Goal: Task Accomplishment & Management: Use online tool/utility

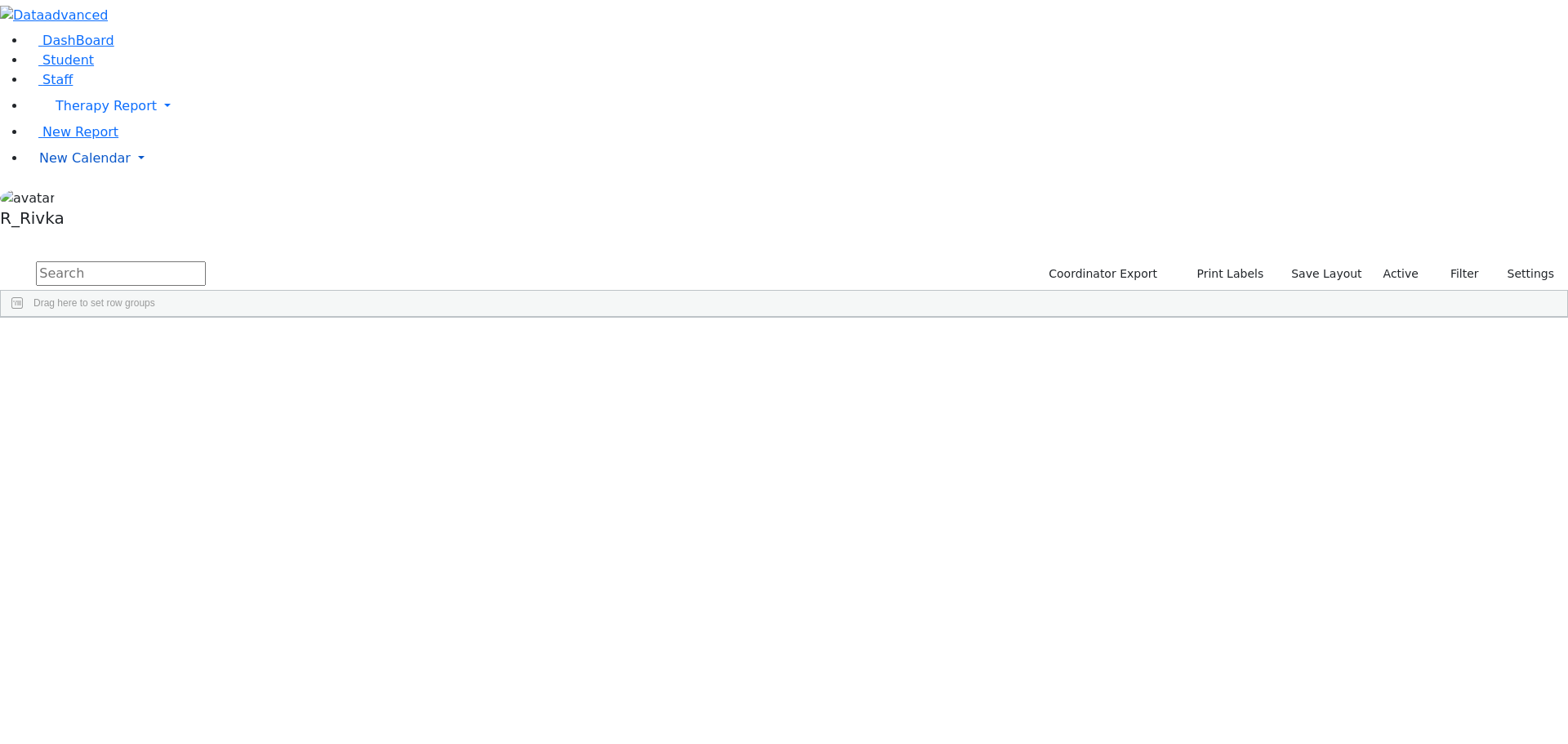
click at [92, 175] on link "New Calendar" at bounding box center [797, 158] width 1542 height 33
click at [94, 218] on link "Teacher Report" at bounding box center [86, 210] width 102 height 16
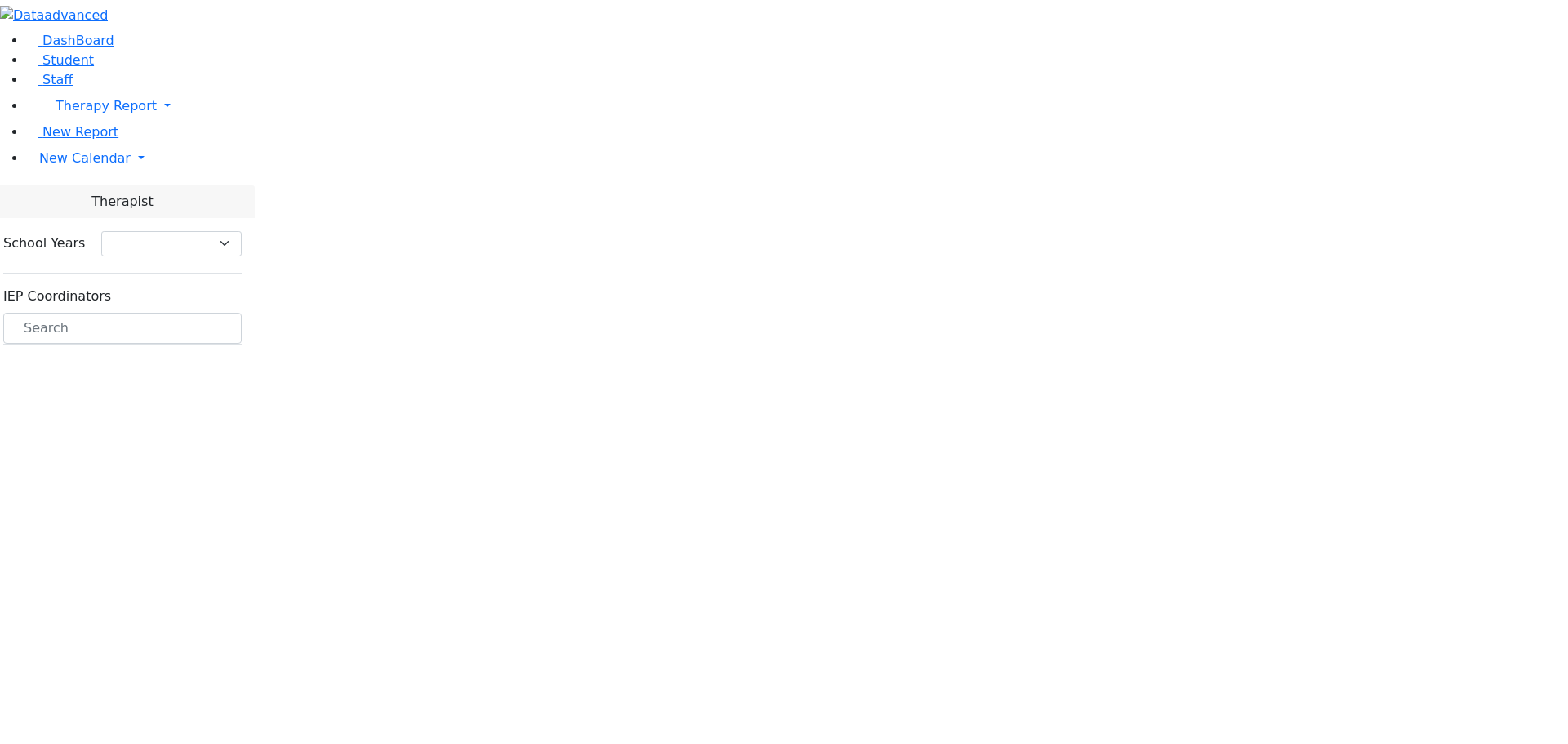
select select "212"
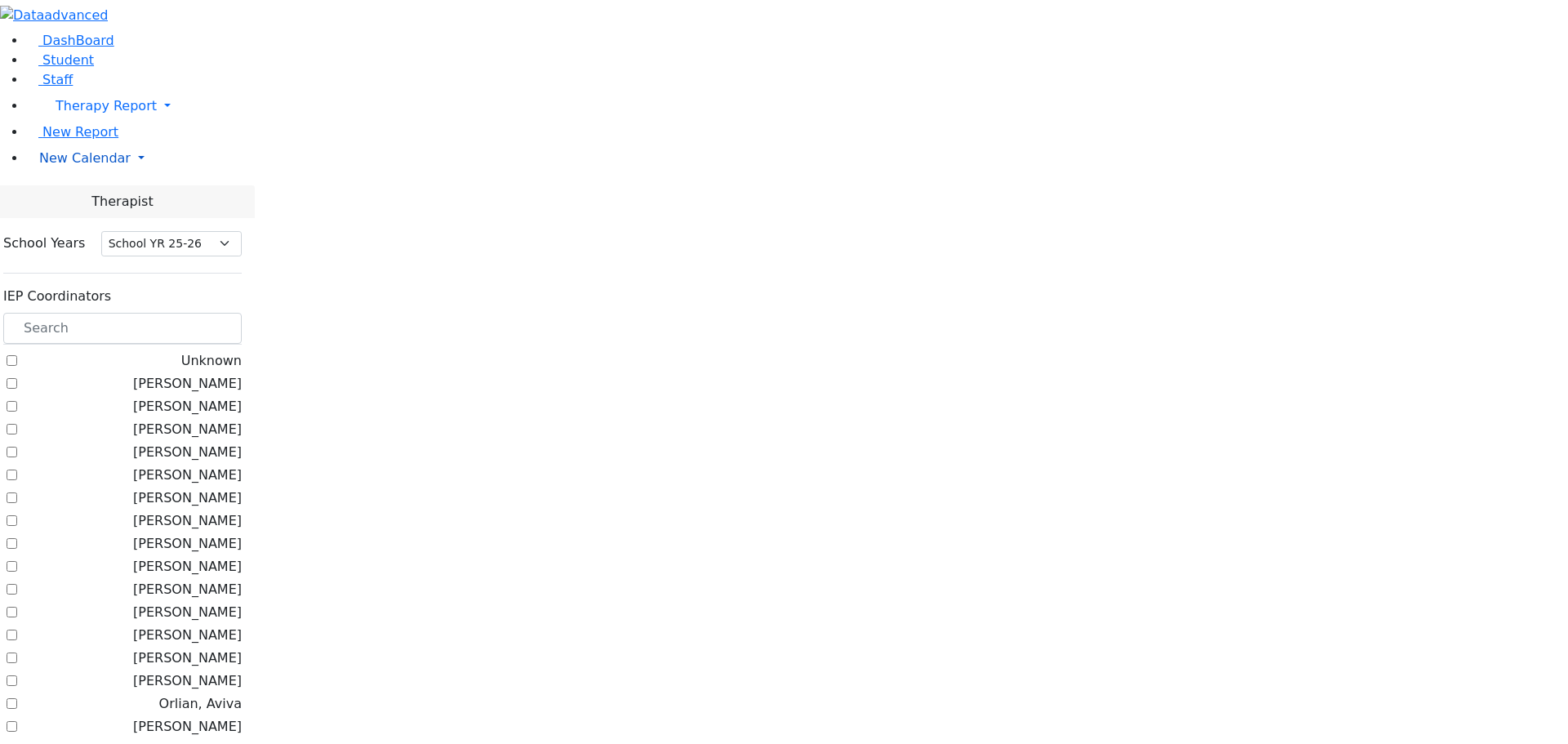
click at [85, 166] on span "New Calendar" at bounding box center [85, 158] width 91 height 16
click at [84, 201] on link "Calendar" at bounding box center [64, 191] width 59 height 19
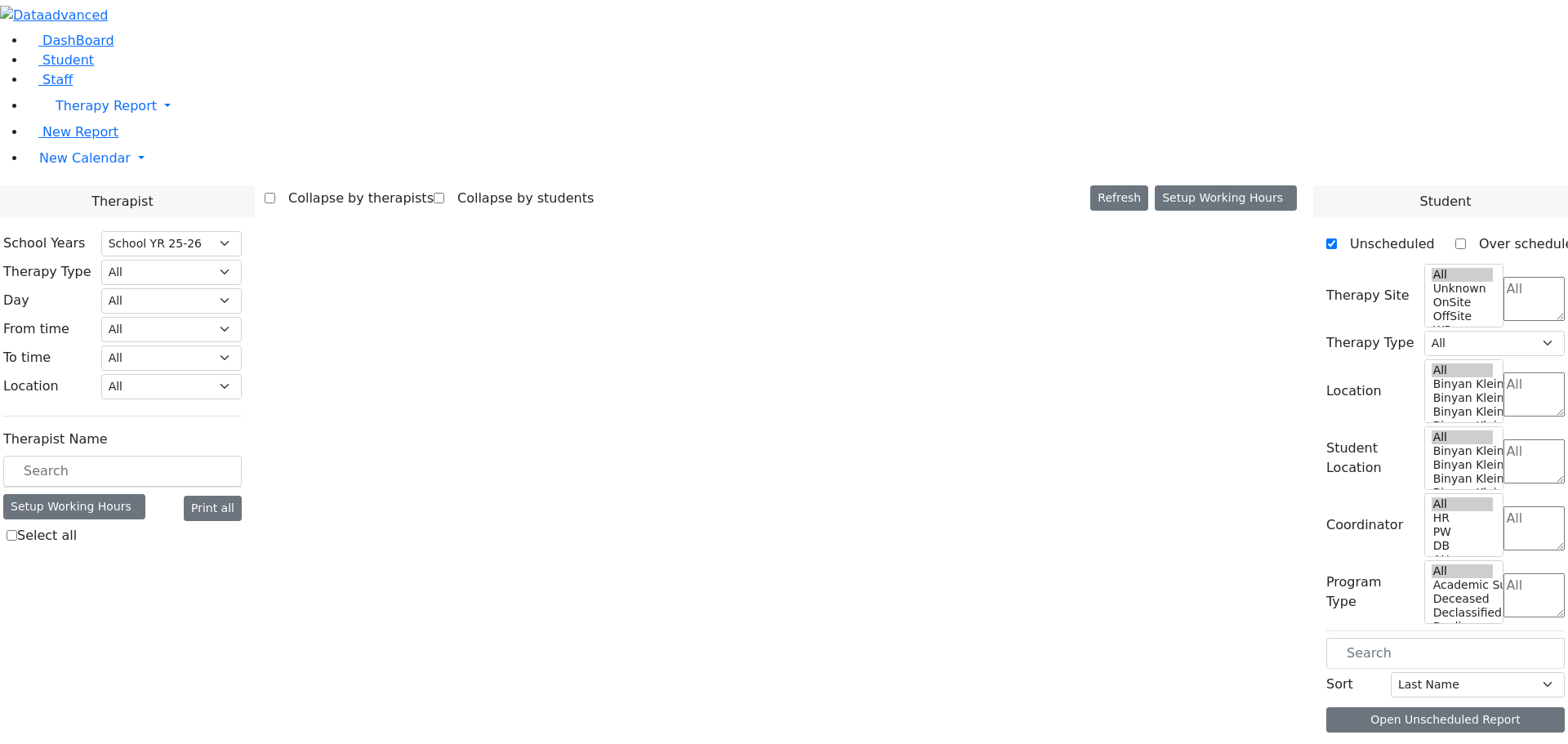
select select "212"
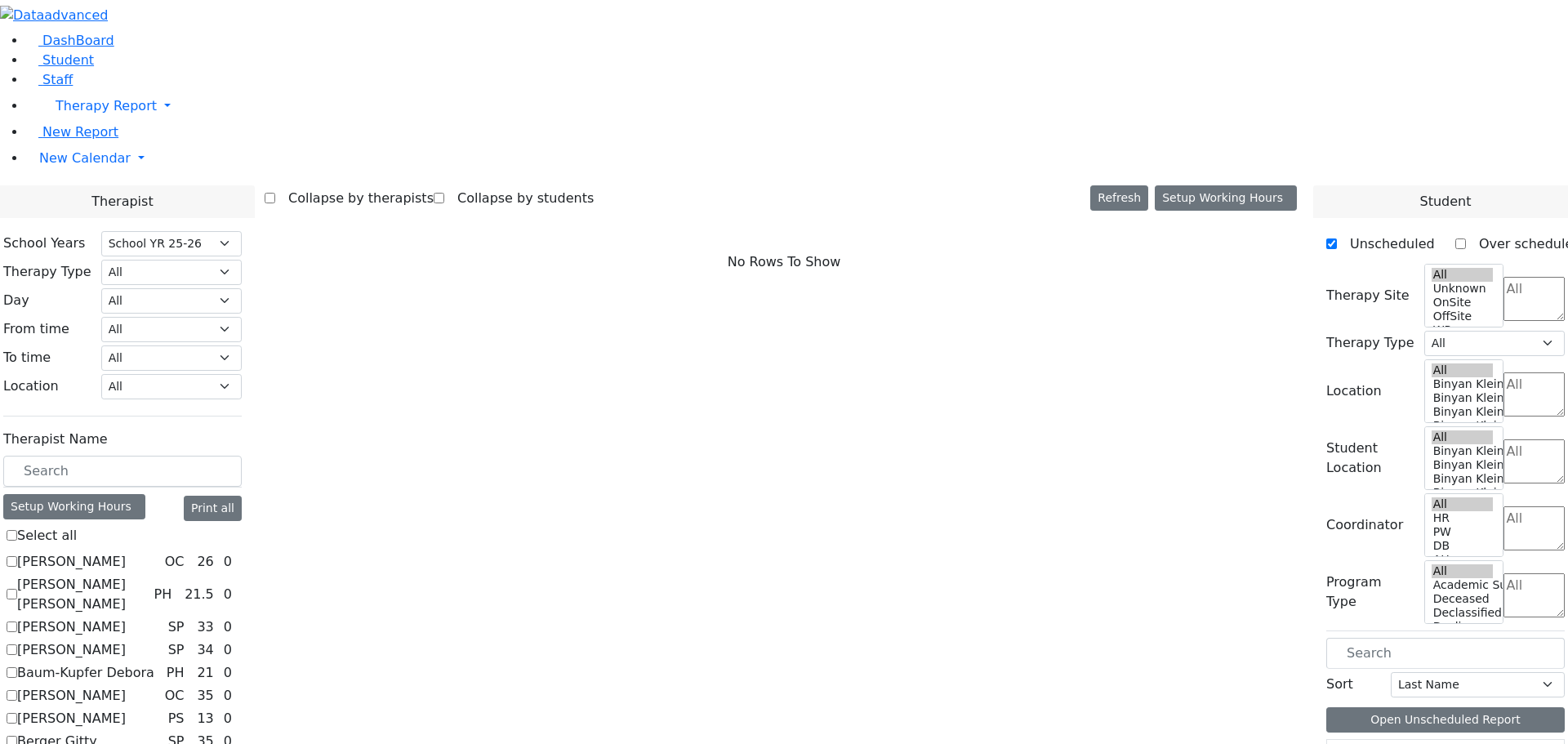
click at [126, 552] on label "Abramczyk ZC" at bounding box center [71, 562] width 109 height 19
click at [17, 557] on input "Abramczyk ZC" at bounding box center [12, 562] width 11 height 11
checkbox input "true"
select select "1"
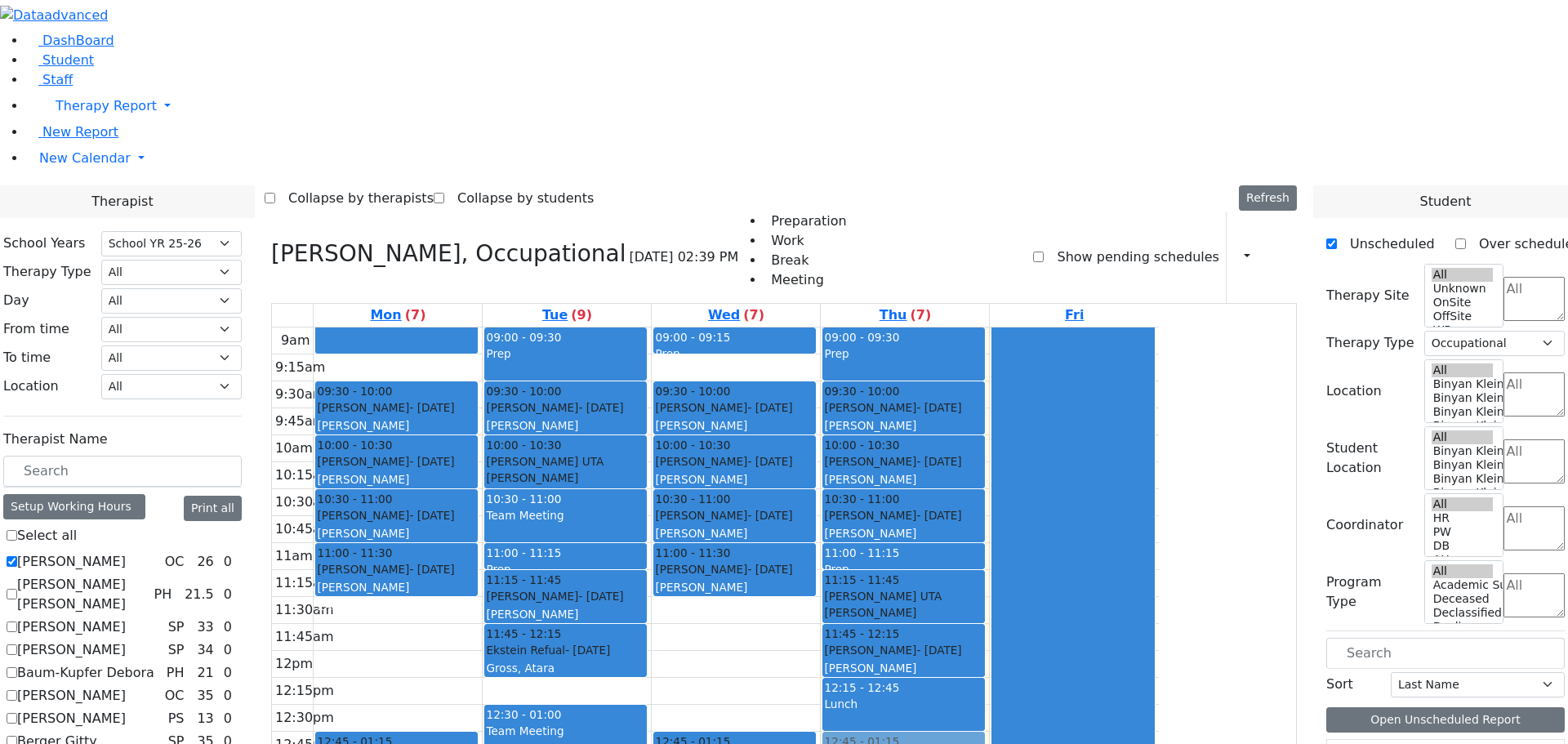
drag, startPoint x: 1041, startPoint y: 639, endPoint x: 1043, endPoint y: 543, distance: 96.0
click at [989, 541] on div "09:00 - 09:30 Prep 09:30 - 10:00 Fishman Eliezer - 01/03/2017 Jablin Meira 10:0…" at bounding box center [904, 650] width 168 height 647
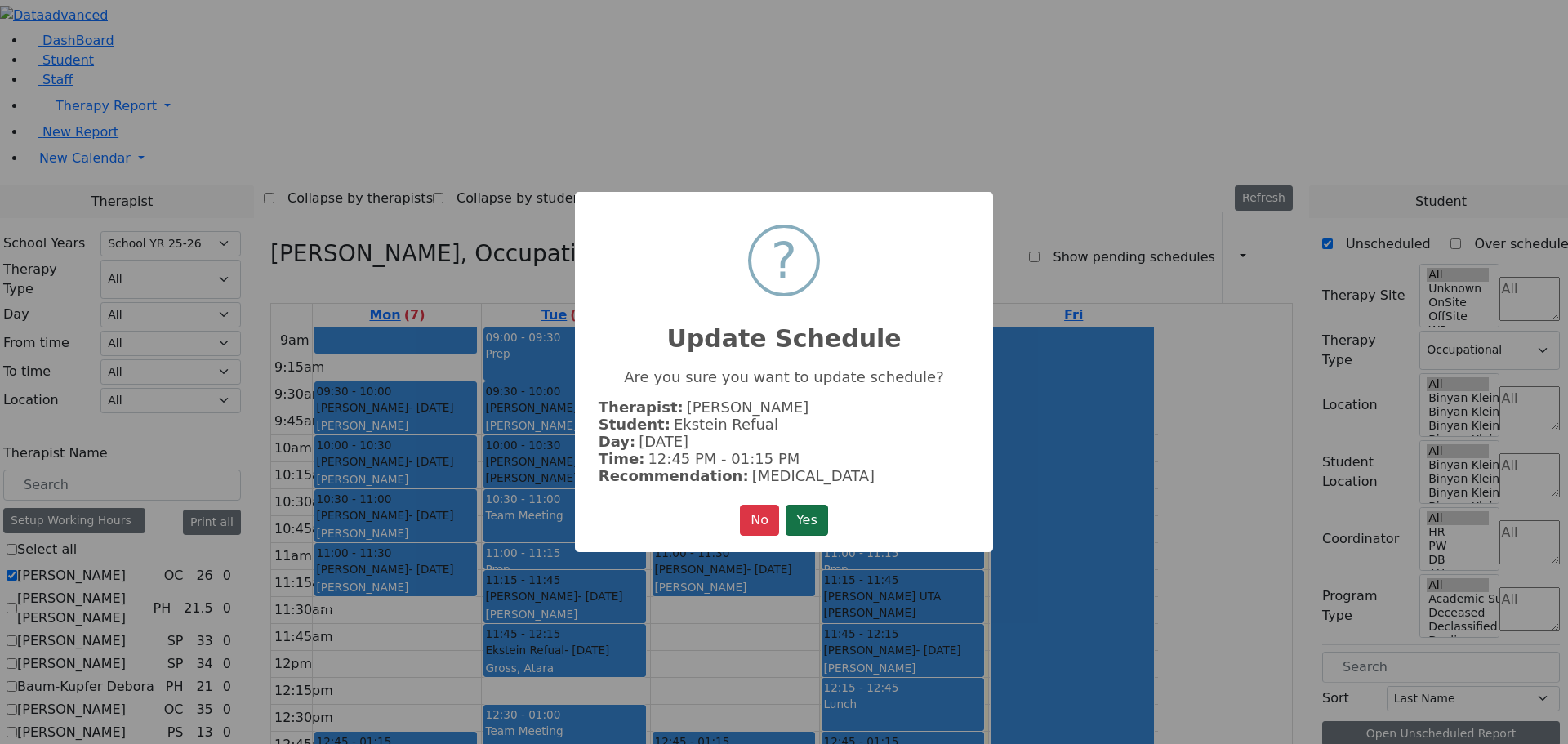
click at [807, 514] on button "Yes" at bounding box center [807, 520] width 43 height 31
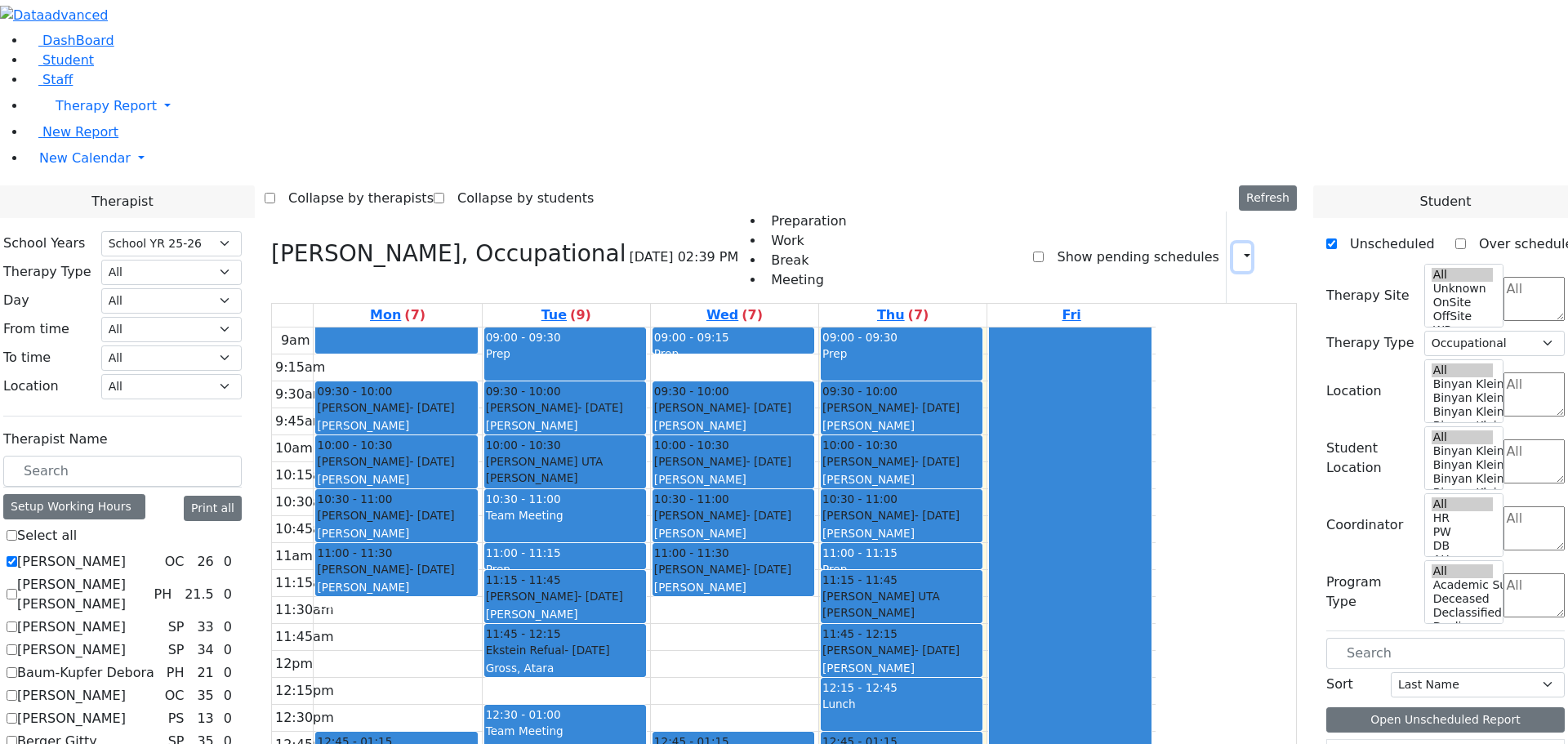
click at [1237, 249] on icon "button" at bounding box center [1237, 257] width 0 height 16
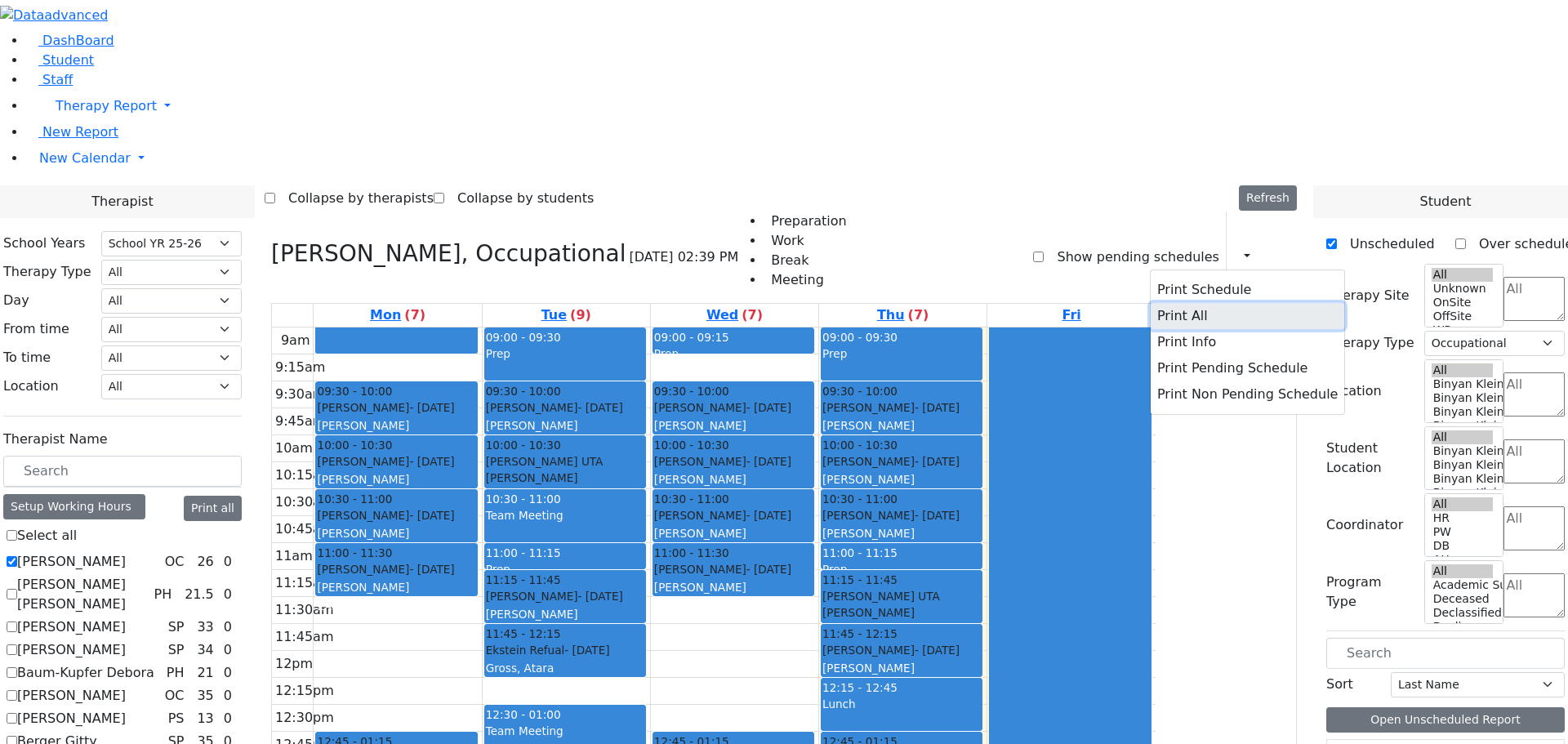
click at [1170, 303] on button "Print All" at bounding box center [1247, 316] width 193 height 26
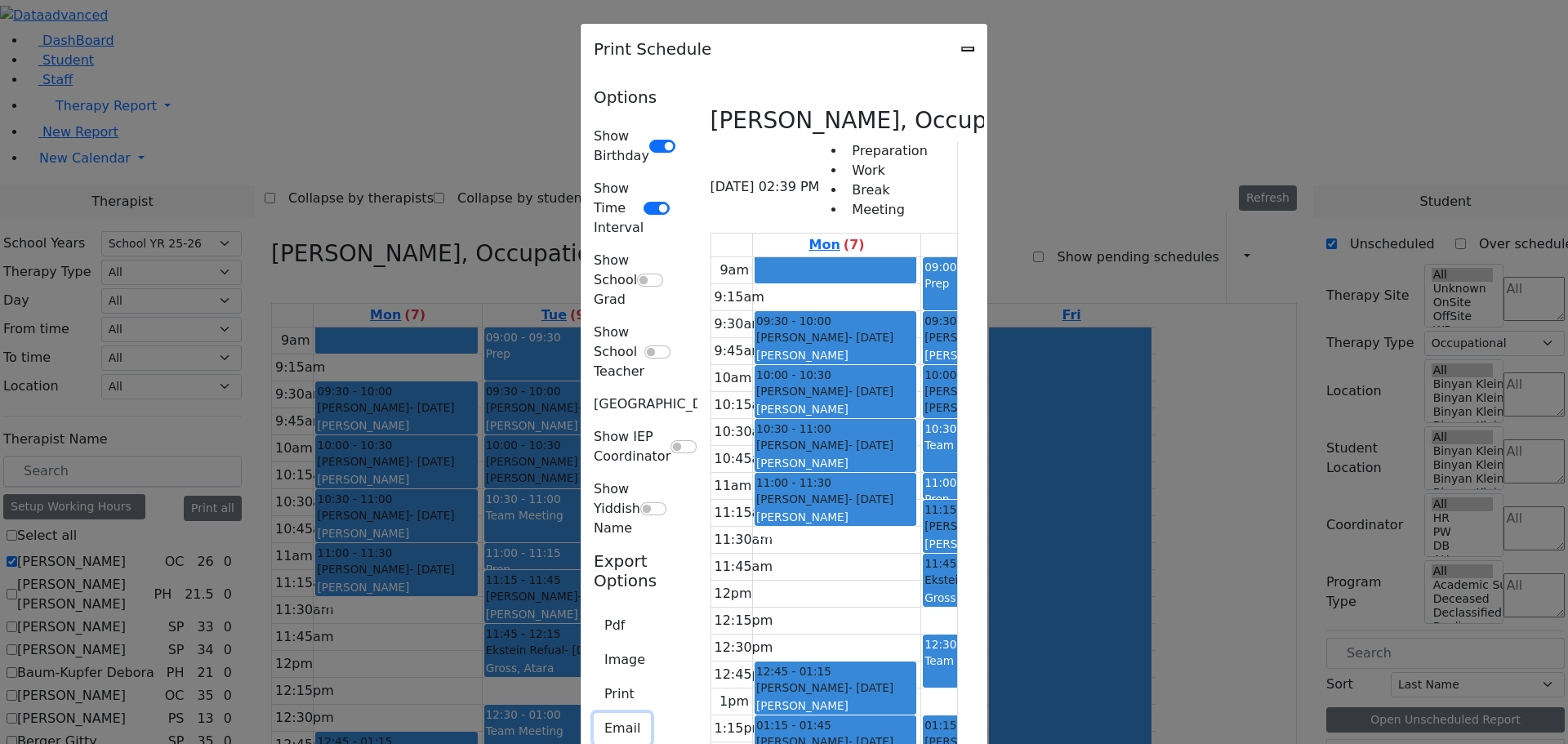
click at [594, 713] on button "Email" at bounding box center [623, 728] width 57 height 31
type input "ZC_Abramczyk@kjsd.k12.ny.us"
type textarea "This is schedule for Abramczyk ZC"
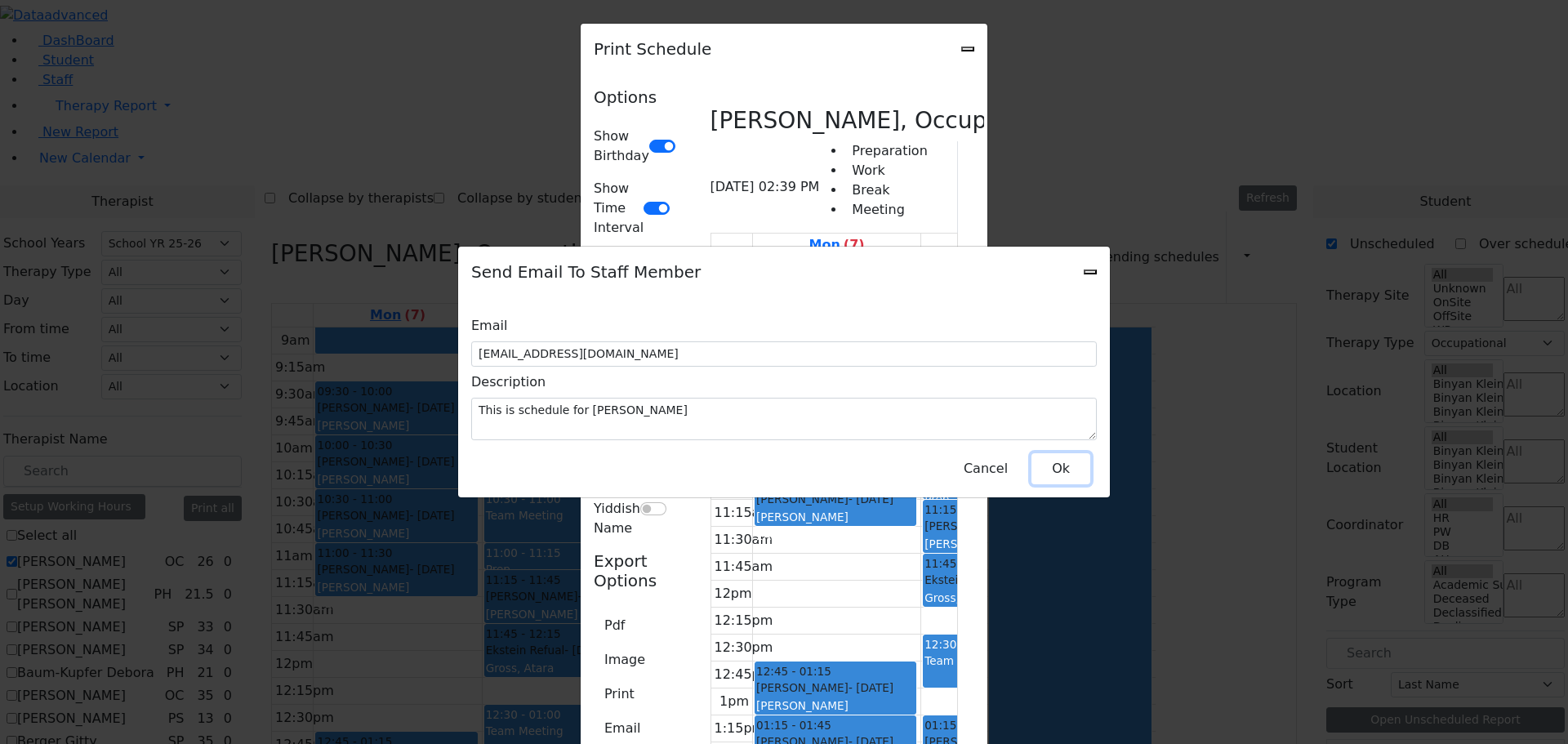
click at [1075, 461] on button "Ok" at bounding box center [1061, 469] width 59 height 31
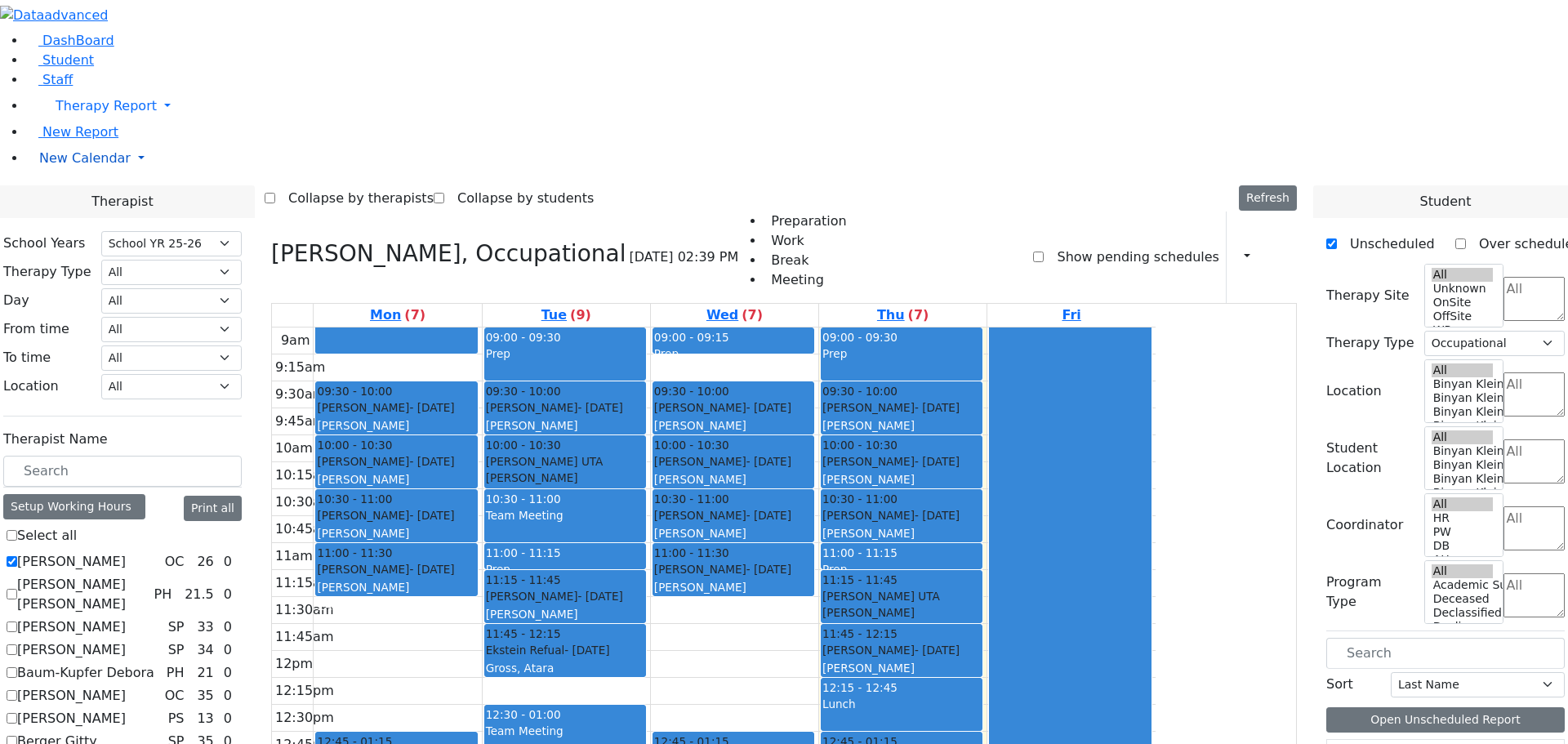
click at [54, 166] on span "New Calendar" at bounding box center [85, 158] width 91 height 16
click at [69, 218] on span "Teacher Report" at bounding box center [88, 210] width 98 height 16
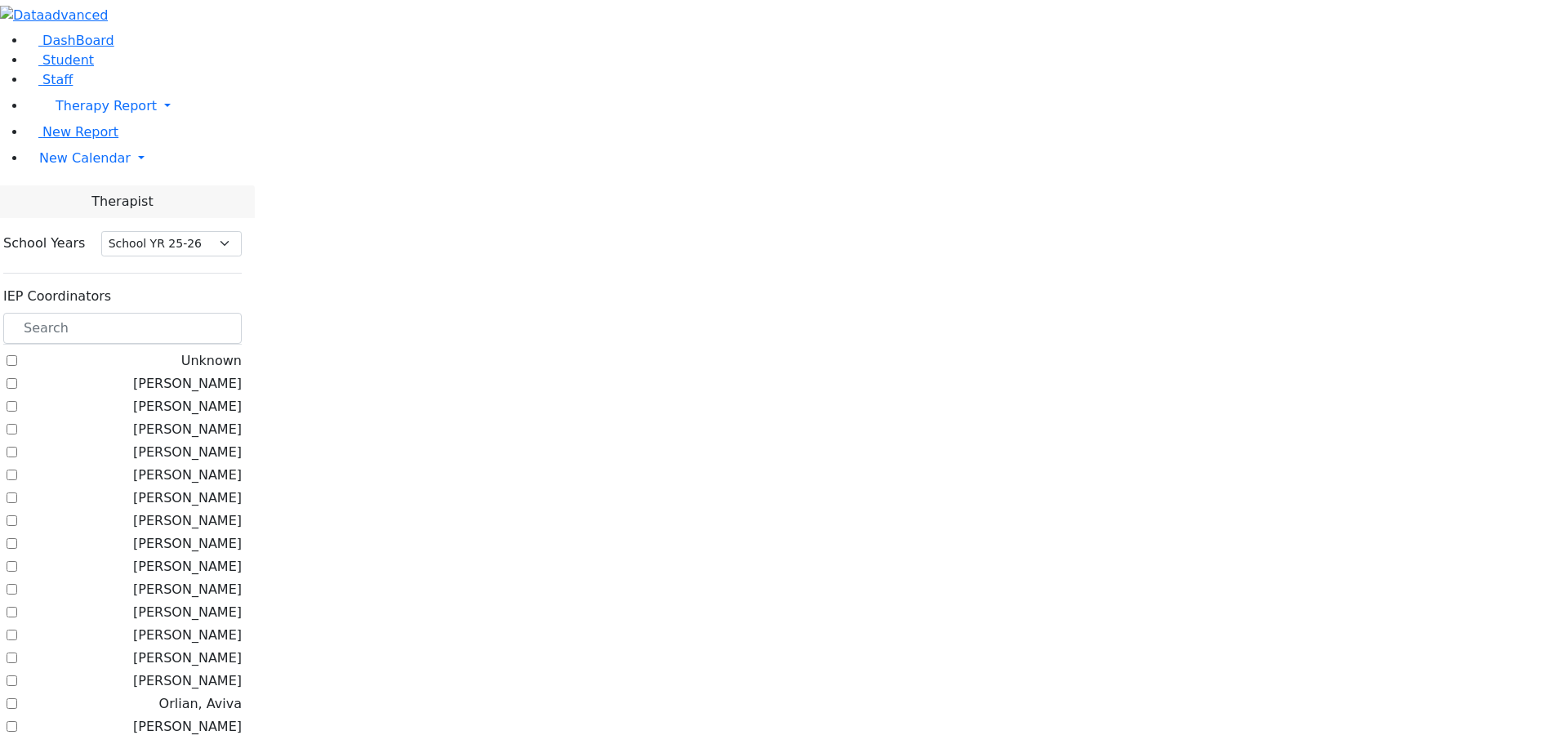
select select "212"
click at [227, 313] on input "text" at bounding box center [122, 328] width 238 height 31
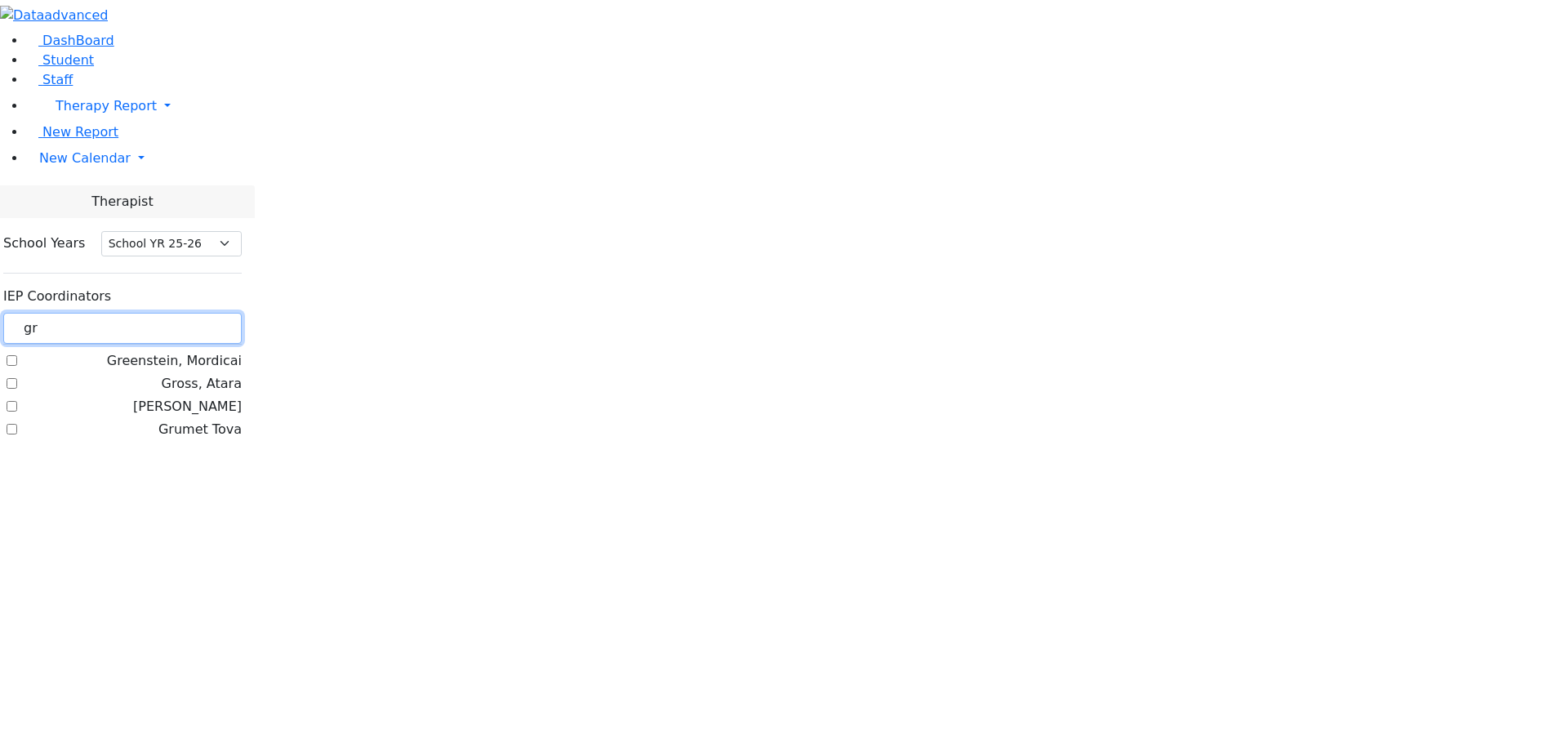
type input "gr"
click at [215, 374] on label "Gross, Atara" at bounding box center [202, 383] width 80 height 19
click at [17, 378] on input "Gross, Atara" at bounding box center [12, 383] width 11 height 11
checkbox input "true"
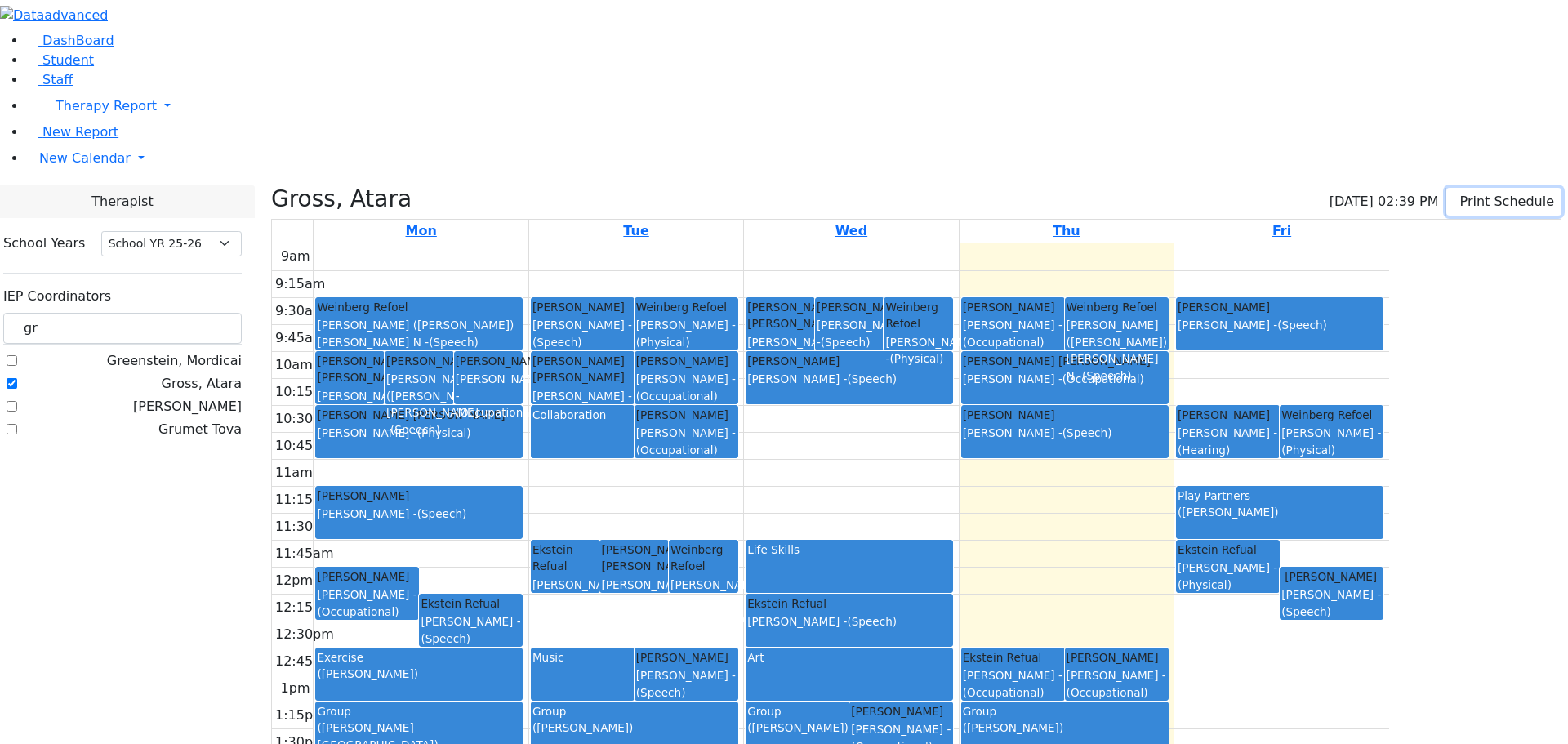
click at [1452, 188] on button "Print Schedule" at bounding box center [1504, 202] width 115 height 28
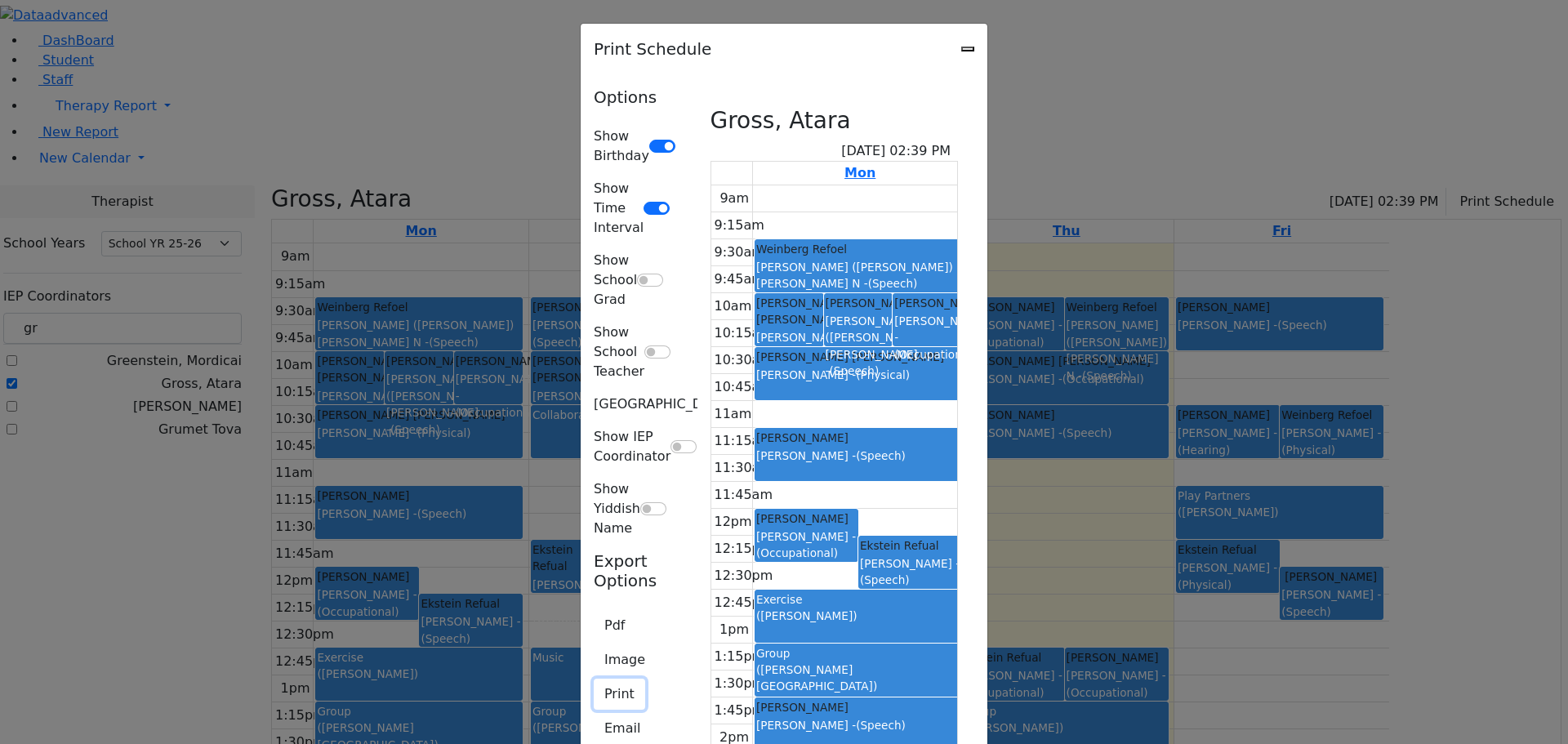
click at [594, 679] on button "Print" at bounding box center [619, 694] width 51 height 31
